Goal: Use online tool/utility: Use online tool/utility

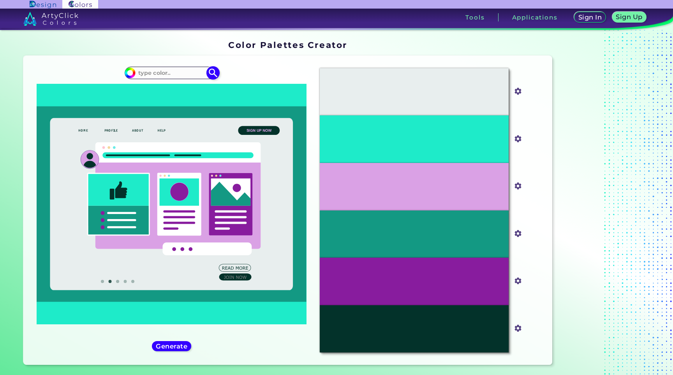
click at [149, 70] on input at bounding box center [172, 72] width 72 height 11
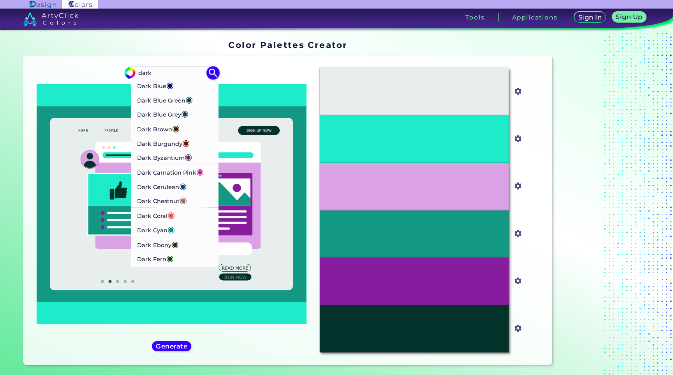
scroll to position [65, 0]
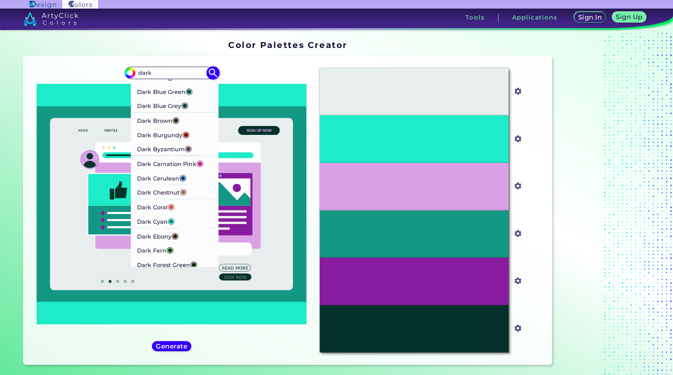
type input "dark"
click at [160, 220] on p "Dark Cyan ◉" at bounding box center [156, 220] width 38 height 14
type input "#008b8b"
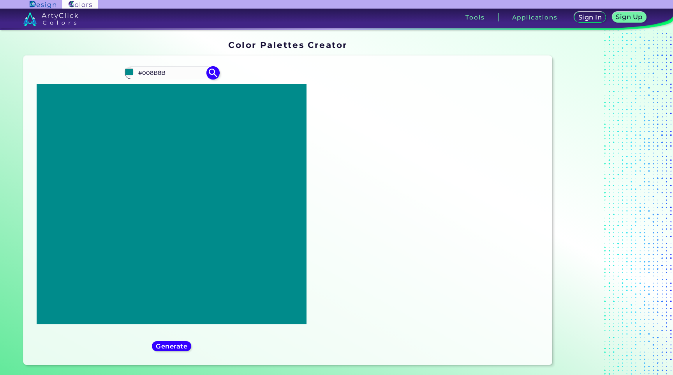
scroll to position [0, 0]
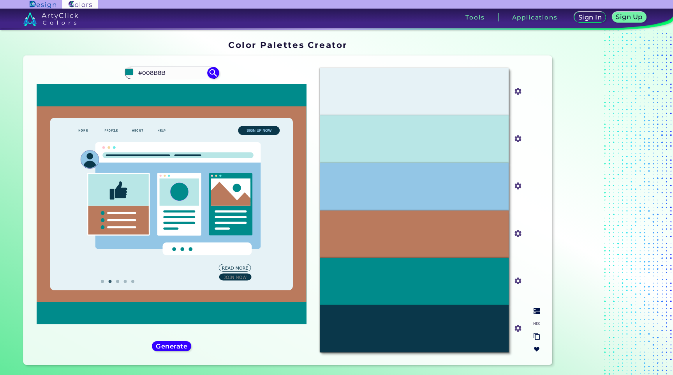
click at [428, 276] on div "#008B8B" at bounding box center [414, 281] width 189 height 48
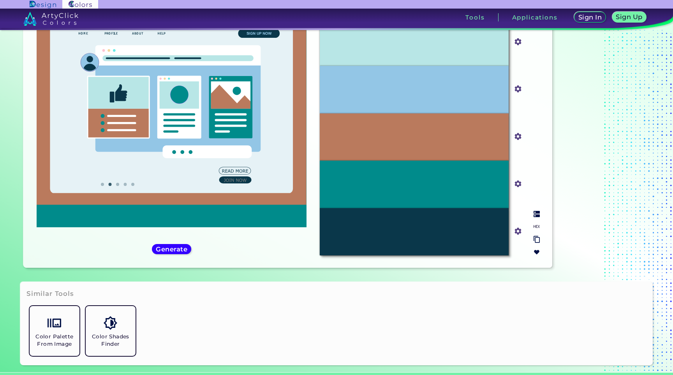
scroll to position [97, 0]
click at [518, 187] on input "#008b8b" at bounding box center [517, 183] width 10 height 10
click at [518, 183] on input "#008b8b" at bounding box center [517, 183] width 10 height 10
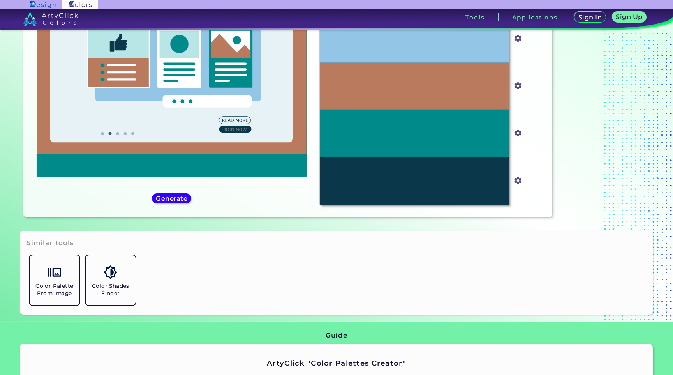
click at [415, 312] on div "Similar Tools Color Palette From Image Color Shades Finder" at bounding box center [336, 272] width 633 height 83
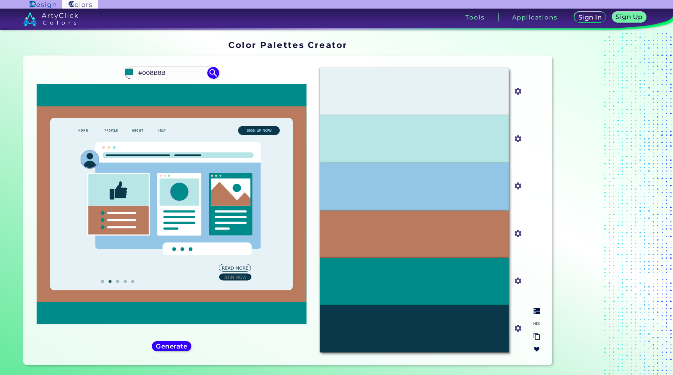
click at [458, 275] on div "#008B8B" at bounding box center [414, 281] width 189 height 48
click at [159, 72] on input "#008B8B" at bounding box center [172, 72] width 72 height 11
click at [170, 68] on input "#008B8B" at bounding box center [172, 72] width 72 height 11
drag, startPoint x: 175, startPoint y: 74, endPoint x: 143, endPoint y: 75, distance: 32.3
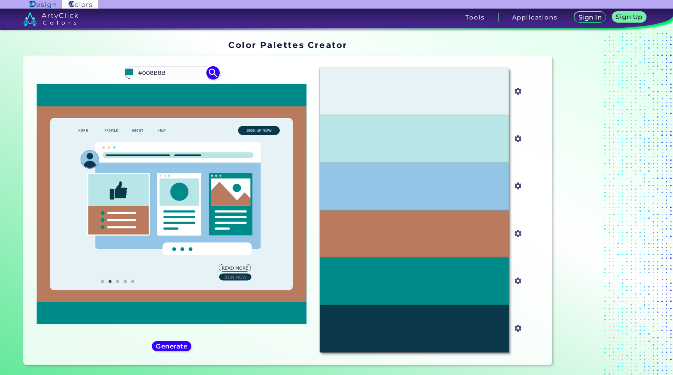
click at [142, 74] on input "#008B8B" at bounding box center [172, 72] width 72 height 11
type input "#"
type input "o"
type input "dark [PERSON_NAME]"
click at [155, 85] on p "Dark Salmon ◉" at bounding box center [159, 86] width 45 height 14
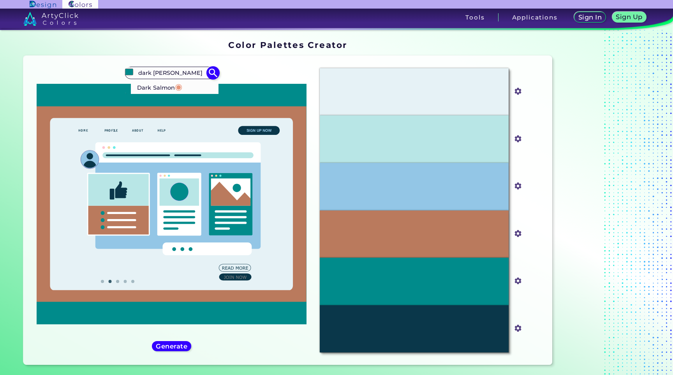
type input "#e9967a"
type input "#E9967A"
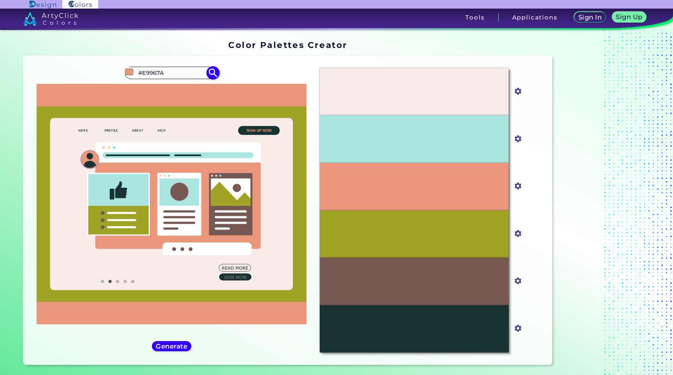
drag, startPoint x: 166, startPoint y: 71, endPoint x: 143, endPoint y: 73, distance: 22.8
click at [143, 73] on input "#E9967A" at bounding box center [172, 72] width 72 height 11
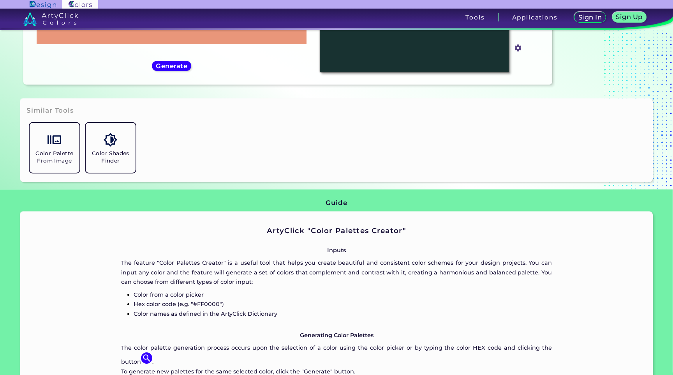
scroll to position [206, 0]
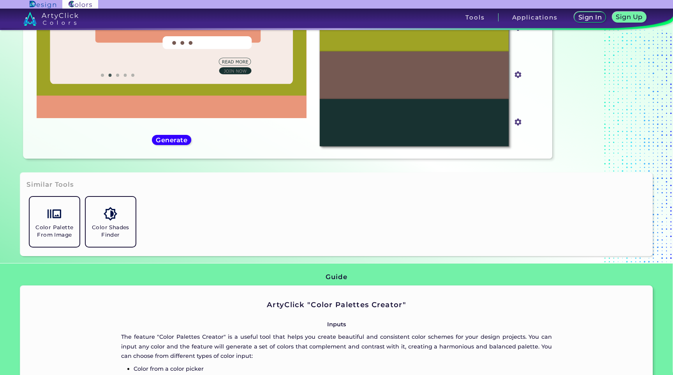
click at [229, 236] on div "Color Palette From Image Color Shades Finder" at bounding box center [336, 222] width 620 height 56
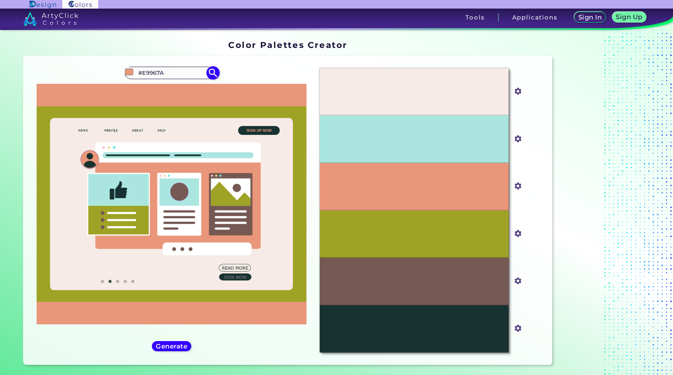
click at [156, 72] on input "#E9967A" at bounding box center [172, 72] width 72 height 11
